Goal: Task Accomplishment & Management: Manage account settings

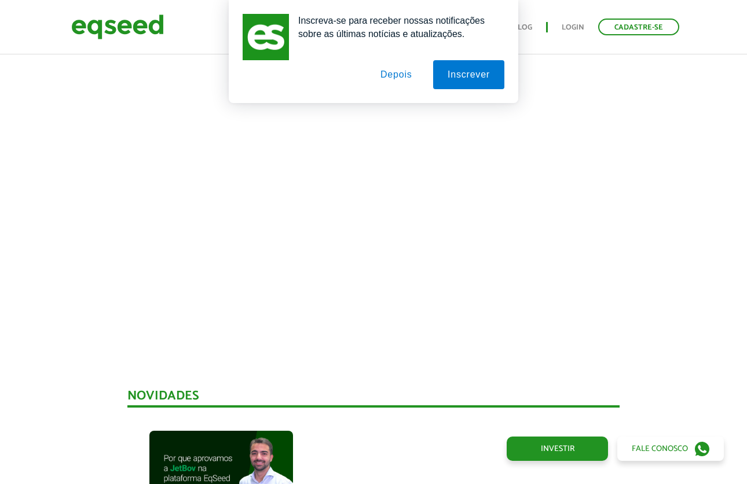
scroll to position [474, 0]
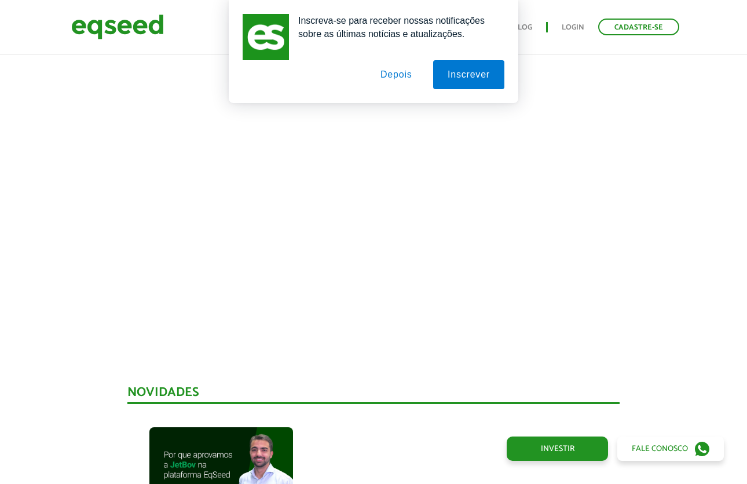
click at [395, 76] on button "Depois" at bounding box center [396, 74] width 61 height 29
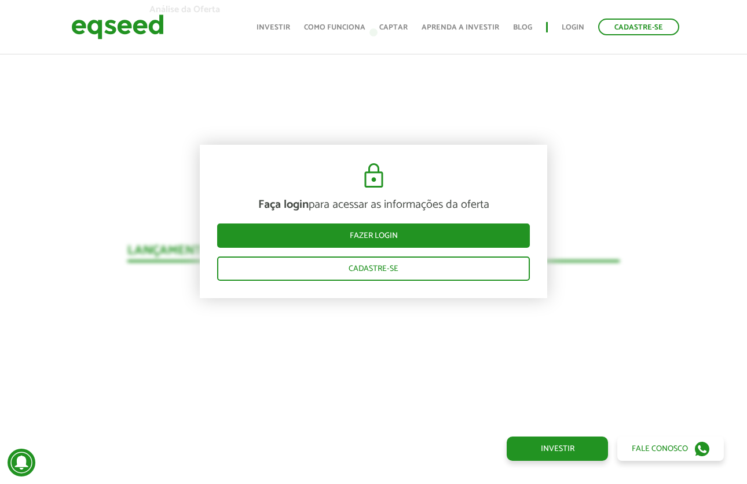
scroll to position [998, 0]
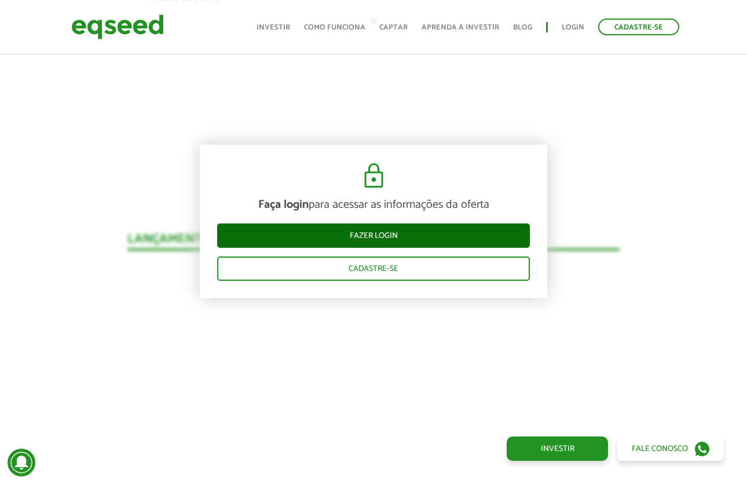
click at [358, 229] on link "Fazer login" at bounding box center [373, 236] width 313 height 24
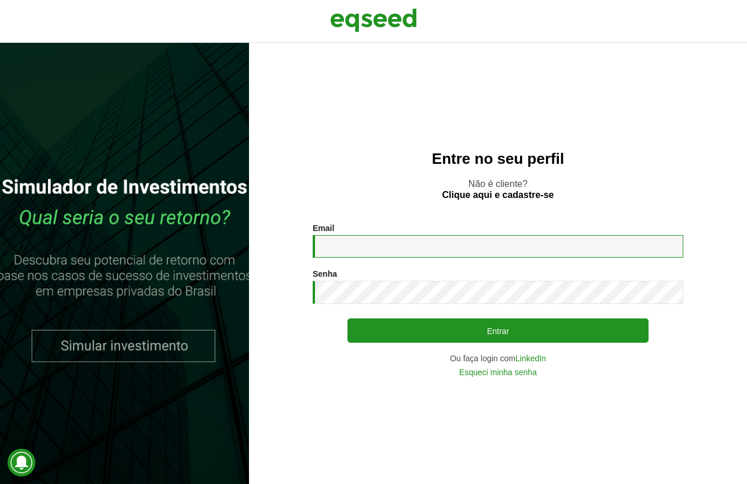
type input "**********"
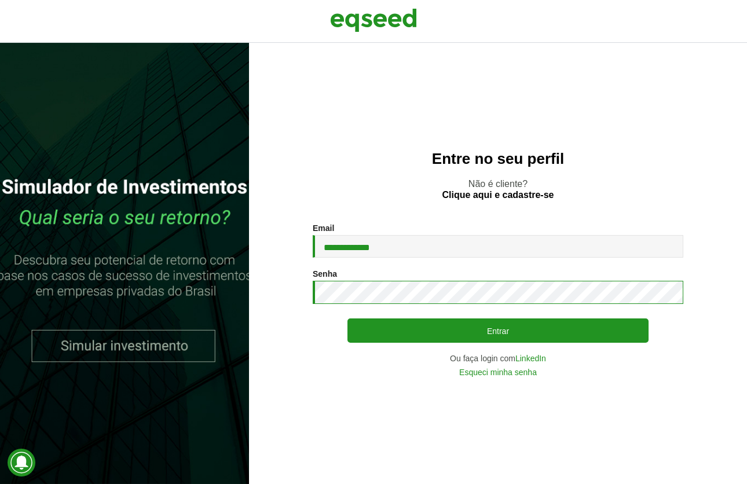
click at [498, 331] on button "Entrar" at bounding box center [497, 330] width 301 height 24
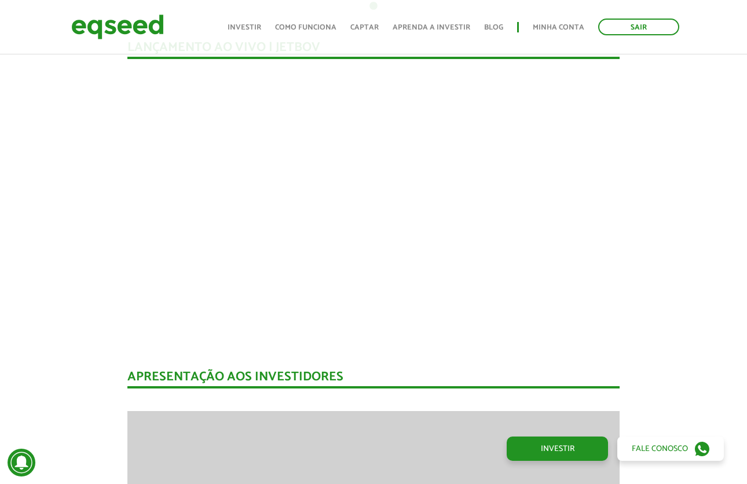
scroll to position [1015, 0]
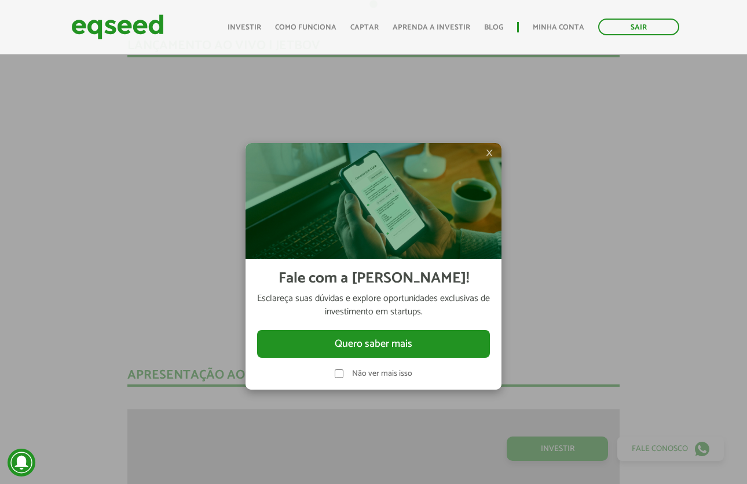
click at [620, 375] on div at bounding box center [373, 242] width 747 height 484
click at [493, 151] on span "×" at bounding box center [489, 153] width 7 height 14
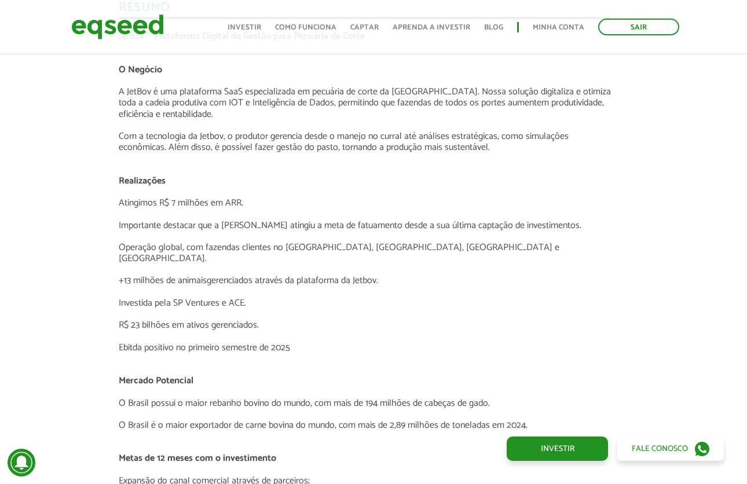
scroll to position [1802, 9]
